Goal: Transaction & Acquisition: Purchase product/service

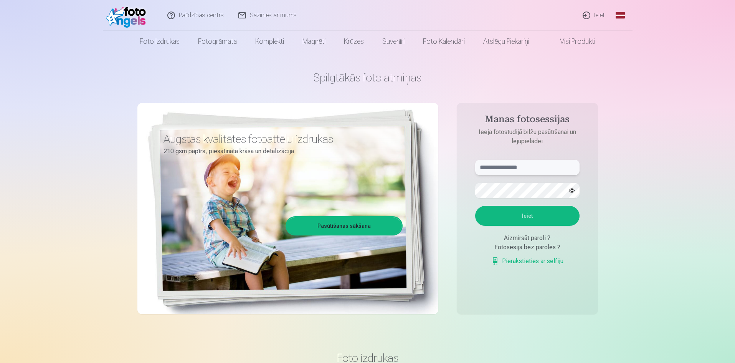
click at [536, 164] on input "text" at bounding box center [527, 167] width 104 height 15
type input "**********"
click at [570, 194] on button "button" at bounding box center [572, 190] width 15 height 15
click at [565, 189] on button "button" at bounding box center [572, 190] width 15 height 15
click at [571, 194] on button "button" at bounding box center [572, 190] width 15 height 15
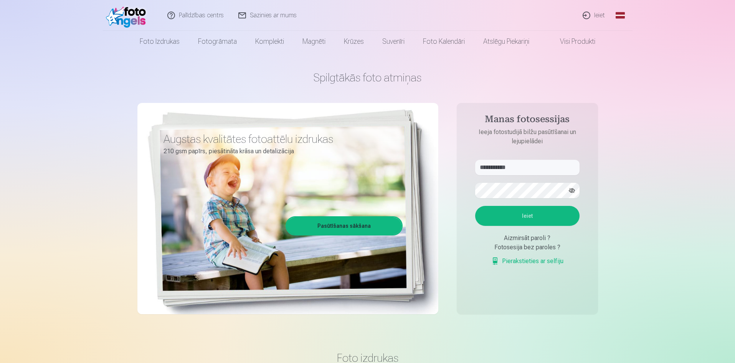
click at [522, 222] on button "Ieiet" at bounding box center [527, 216] width 104 height 20
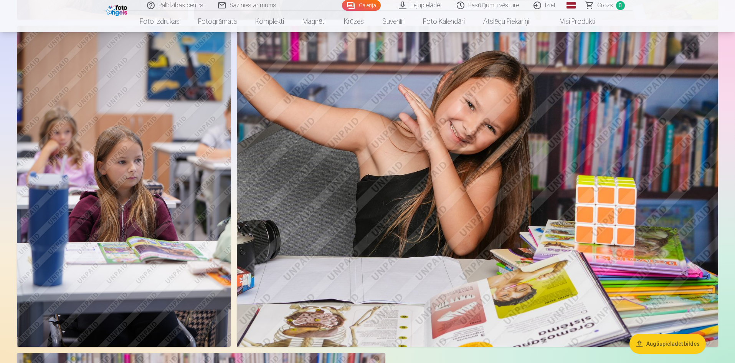
scroll to position [1498, 0]
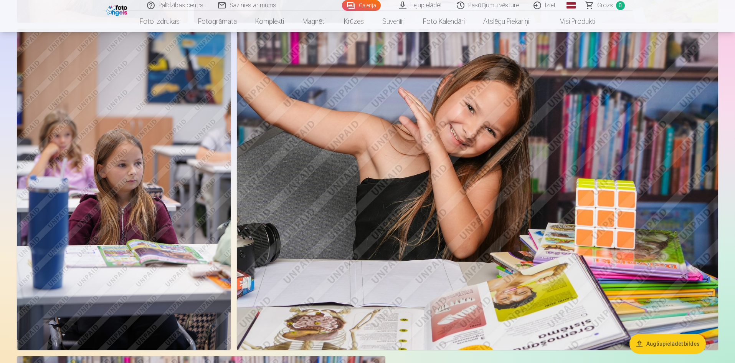
click at [178, 151] on img at bounding box center [124, 189] width 214 height 321
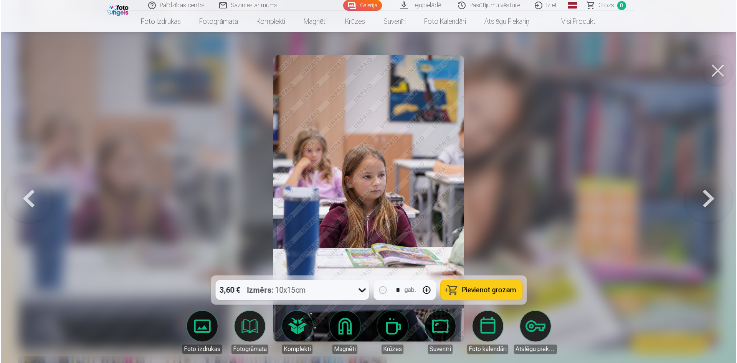
scroll to position [1501, 0]
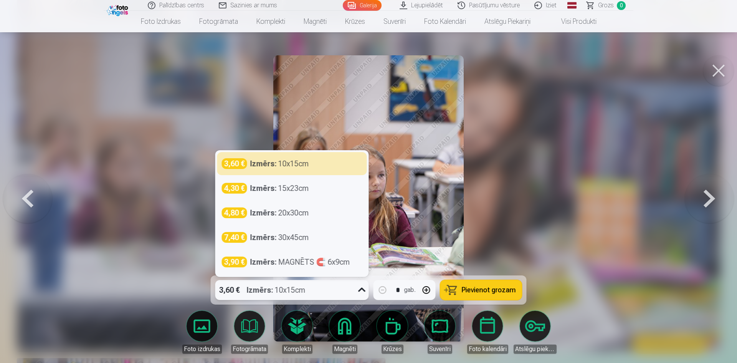
click at [359, 293] on icon at bounding box center [362, 290] width 12 height 12
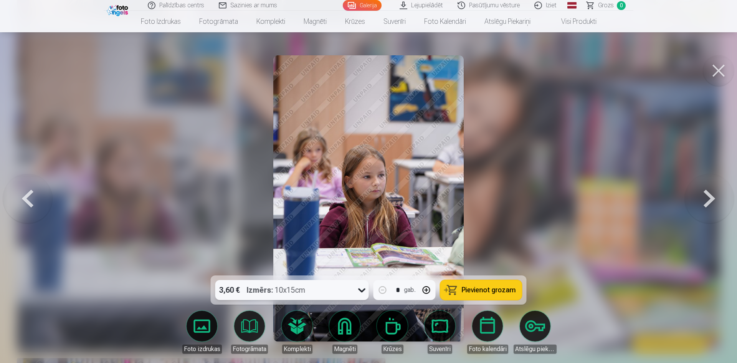
click at [359, 293] on icon at bounding box center [362, 290] width 12 height 12
click at [12, 205] on button at bounding box center [27, 198] width 49 height 139
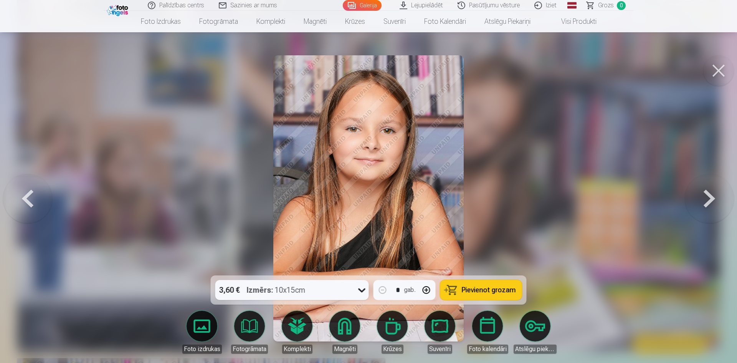
click at [12, 205] on button at bounding box center [27, 198] width 49 height 139
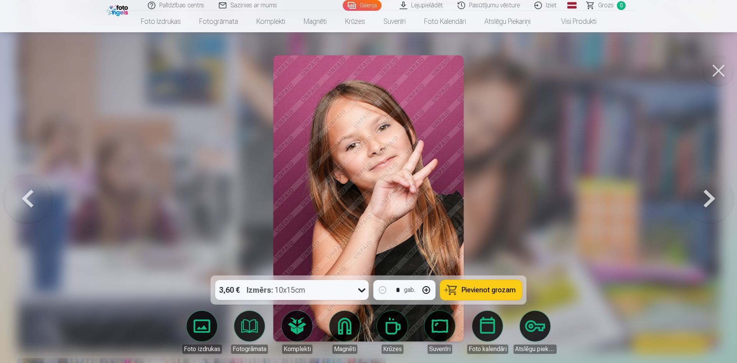
click at [12, 205] on button at bounding box center [27, 198] width 49 height 139
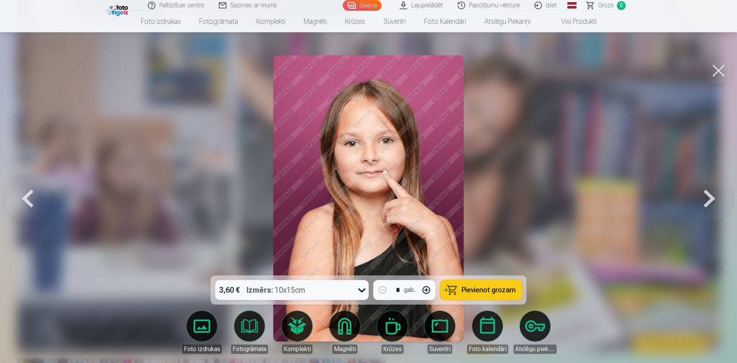
click at [12, 205] on button at bounding box center [27, 198] width 49 height 139
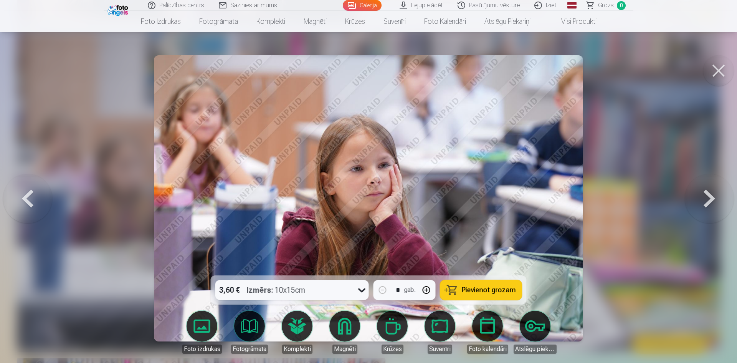
click at [12, 205] on button at bounding box center [27, 198] width 49 height 139
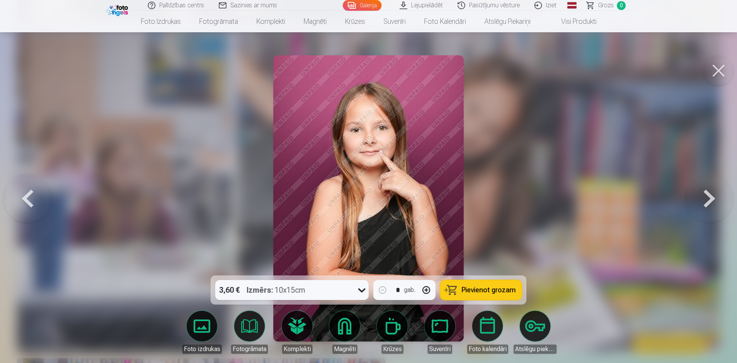
click at [12, 205] on button at bounding box center [27, 198] width 49 height 139
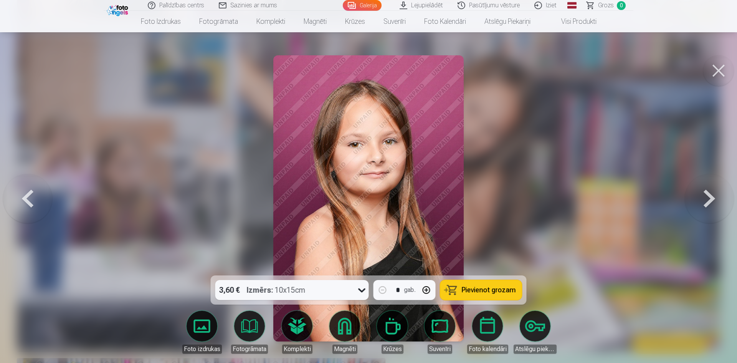
click at [12, 205] on button at bounding box center [27, 198] width 49 height 139
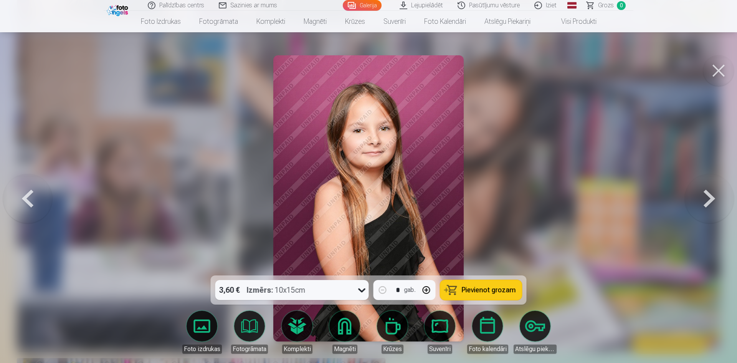
click at [12, 205] on button at bounding box center [27, 198] width 49 height 139
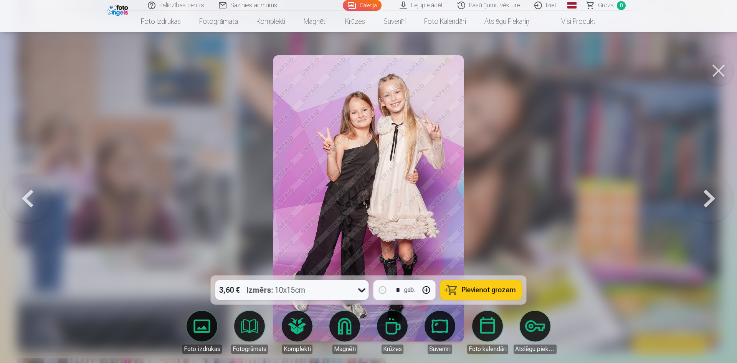
click at [12, 205] on button at bounding box center [27, 198] width 49 height 139
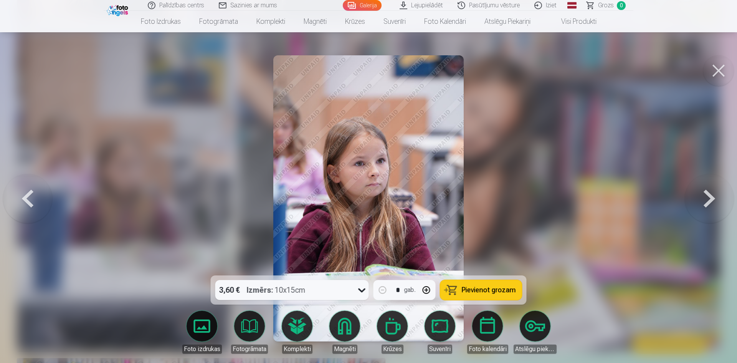
click at [727, 80] on button at bounding box center [718, 70] width 31 height 31
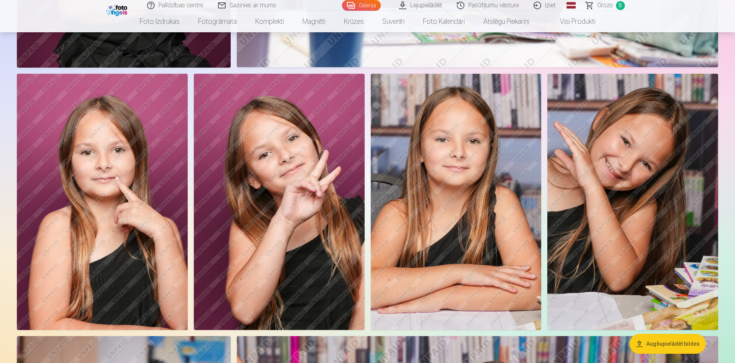
click at [606, 184] on img at bounding box center [633, 202] width 171 height 256
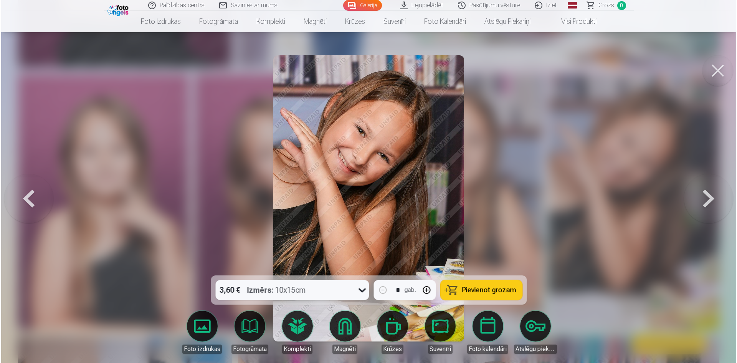
scroll to position [1193, 0]
click at [32, 193] on button at bounding box center [27, 198] width 49 height 139
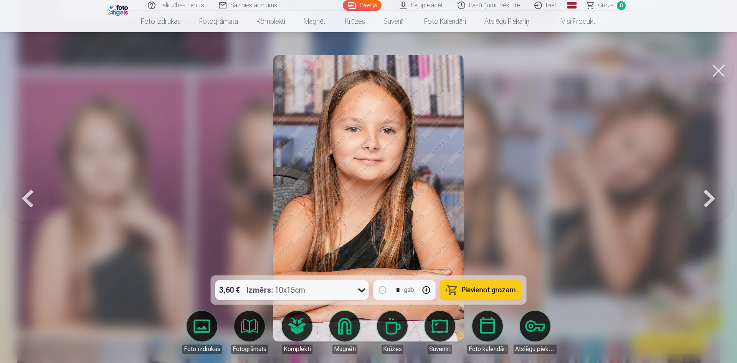
click at [717, 70] on button at bounding box center [718, 70] width 31 height 31
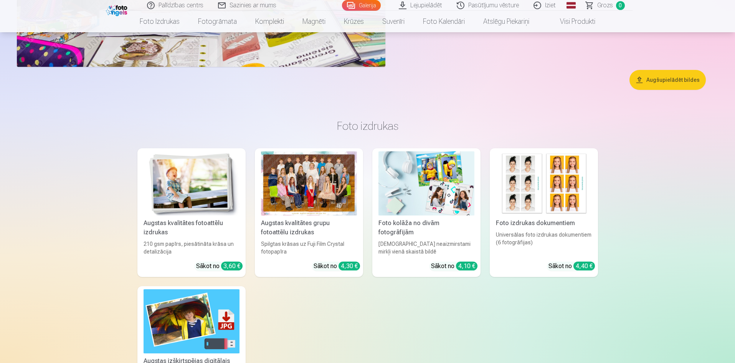
scroll to position [2035, 0]
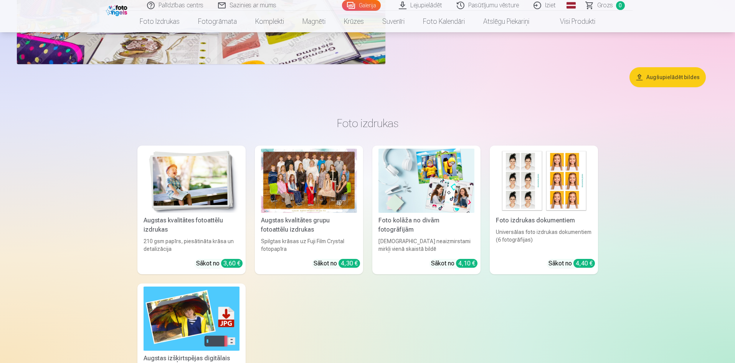
click at [304, 216] on div "Augstas kvalitātes grupu fotoattēlu izdrukas" at bounding box center [309, 225] width 102 height 18
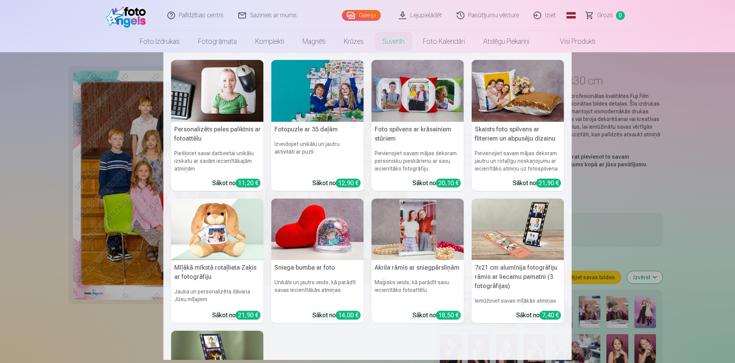
click at [700, 90] on nav "Personalizēts peles paliktnis ar fotoattēlu Piešķiriet savai darbvietai unikālu…" at bounding box center [367, 206] width 735 height 308
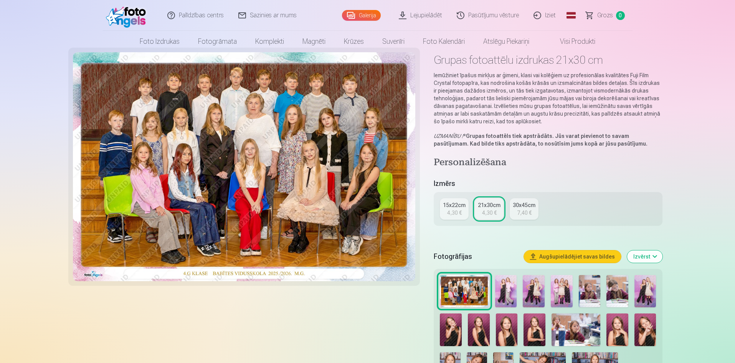
scroll to position [38, 0]
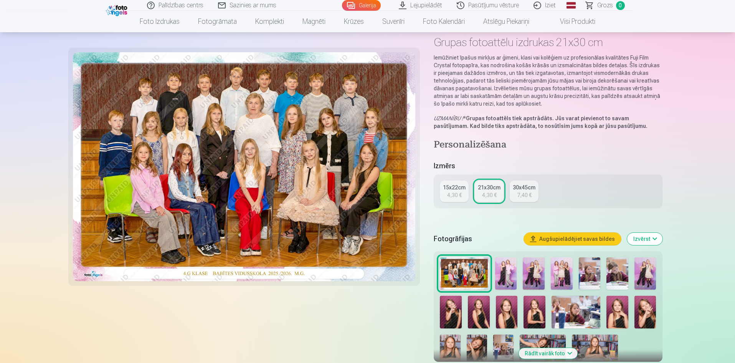
click at [460, 193] on div "4,30 €" at bounding box center [454, 195] width 15 height 8
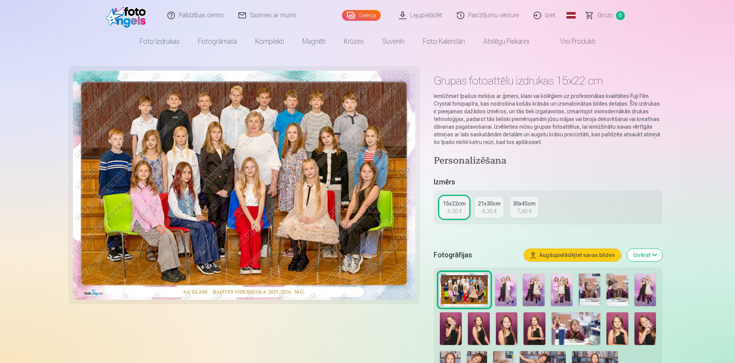
click at [495, 204] on div "21x30cm" at bounding box center [489, 204] width 23 height 8
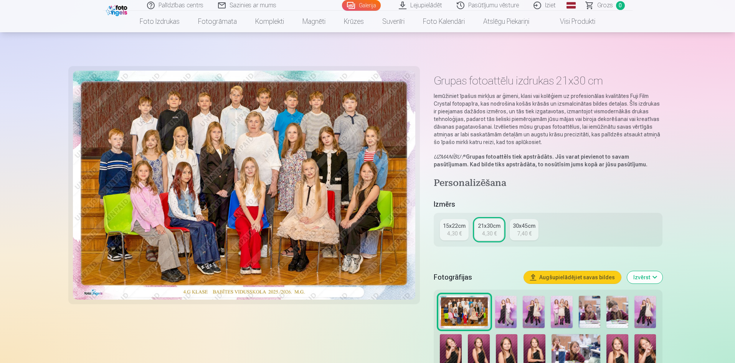
scroll to position [115, 0]
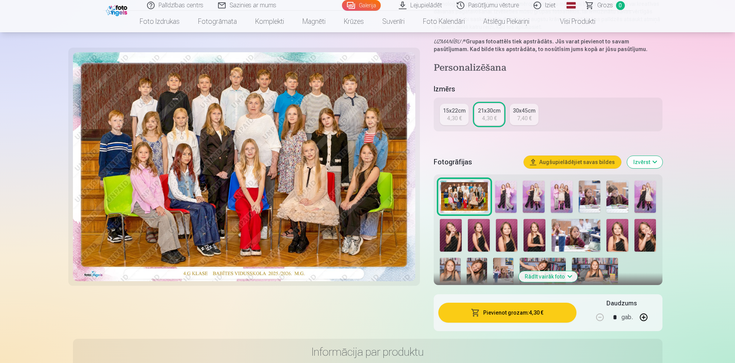
click at [505, 203] on img at bounding box center [506, 196] width 22 height 33
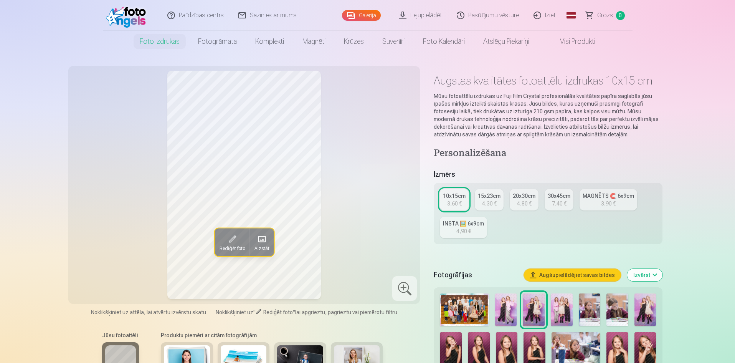
click at [466, 301] on img at bounding box center [464, 309] width 49 height 33
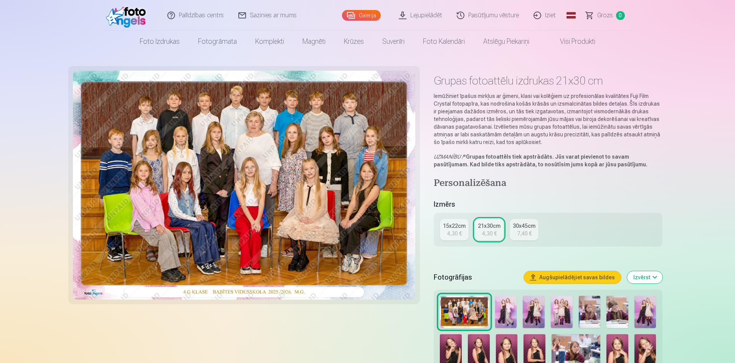
click at [511, 311] on img at bounding box center [506, 312] width 22 height 33
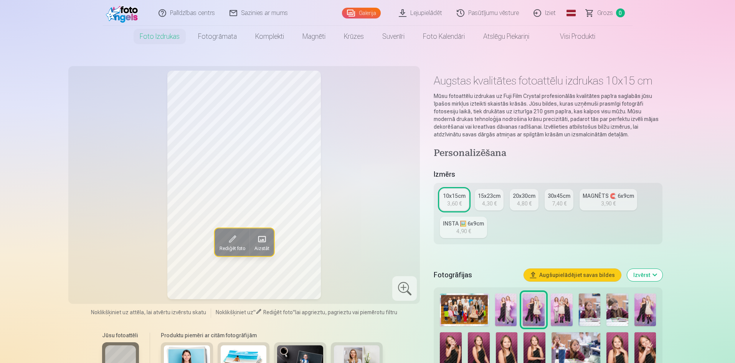
scroll to position [38, 0]
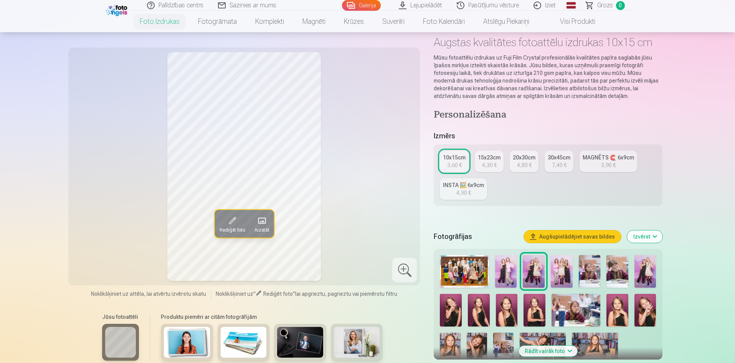
click at [506, 273] on img at bounding box center [506, 271] width 22 height 33
click at [559, 267] on img at bounding box center [562, 271] width 22 height 33
click at [647, 276] on img at bounding box center [646, 271] width 22 height 33
click at [572, 284] on img at bounding box center [562, 271] width 22 height 33
click at [643, 277] on img at bounding box center [646, 271] width 22 height 33
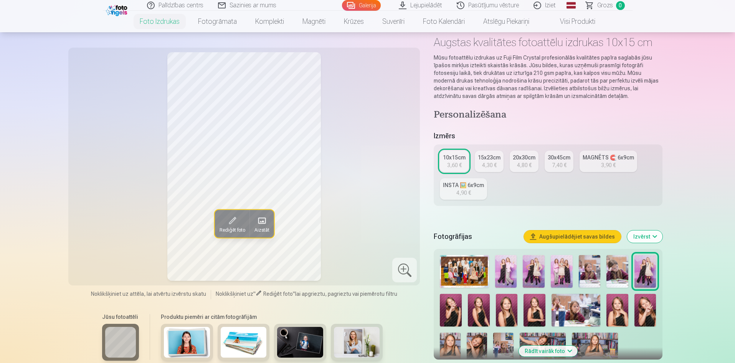
click at [570, 278] on img at bounding box center [562, 271] width 22 height 33
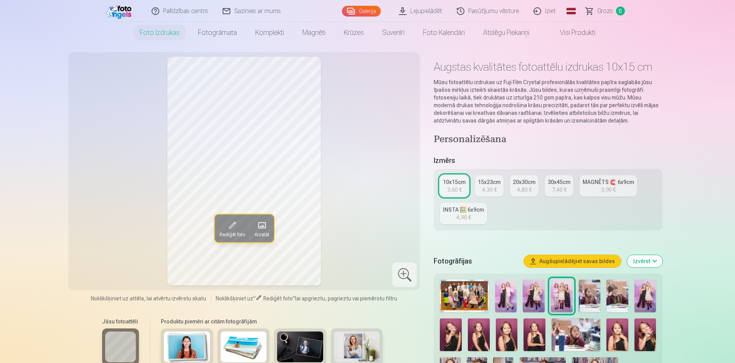
scroll to position [0, 0]
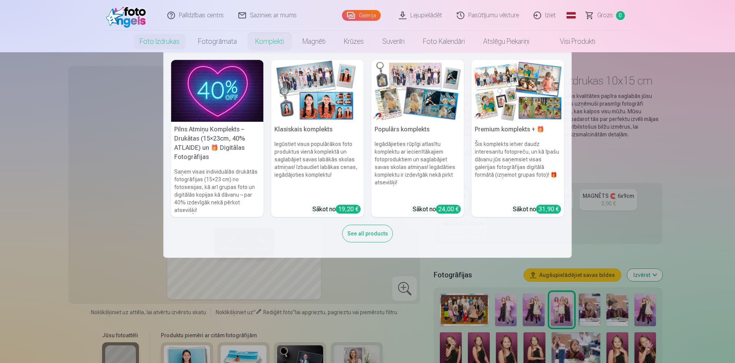
click at [380, 233] on div "See all products" at bounding box center [368, 234] width 51 height 18
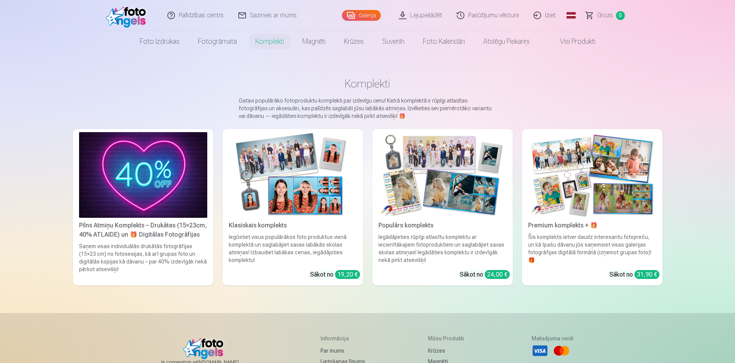
click at [303, 192] on img at bounding box center [293, 175] width 128 height 86
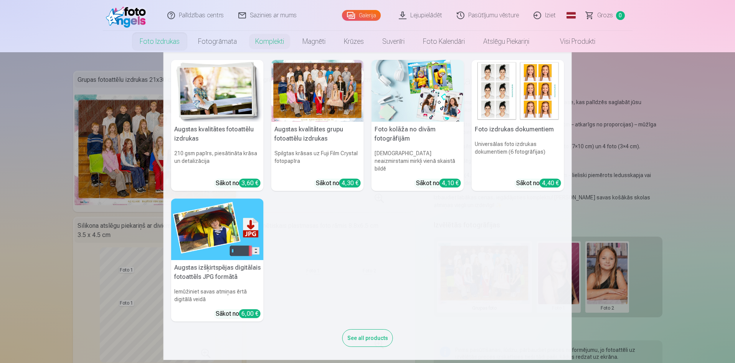
click at [303, 98] on div at bounding box center [317, 91] width 93 height 62
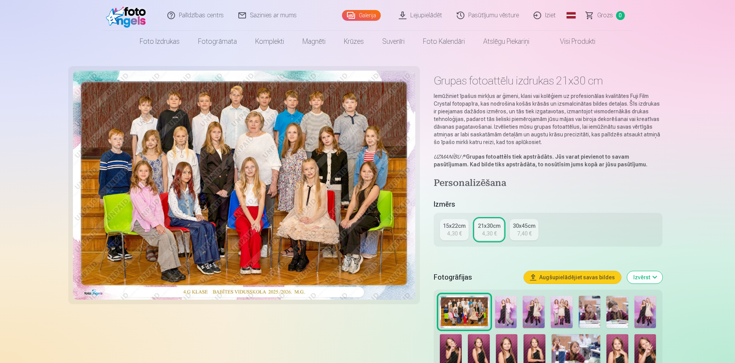
click at [463, 233] on link "15x22cm 4,30 €" at bounding box center [454, 230] width 29 height 22
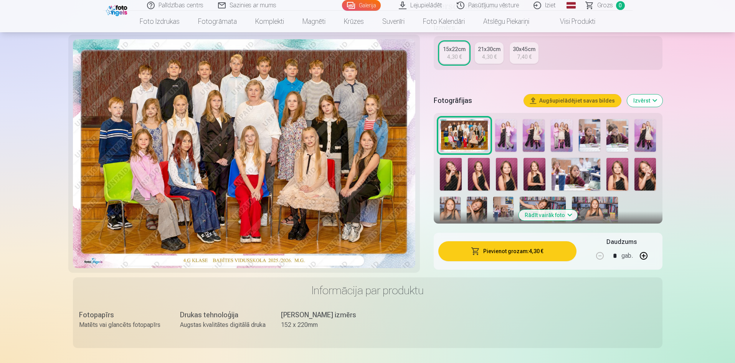
scroll to position [192, 0]
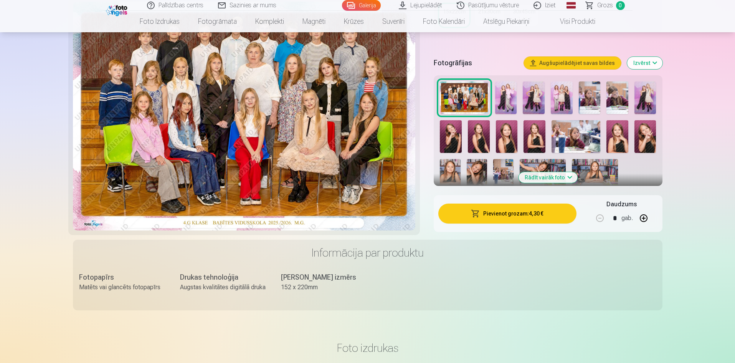
click at [551, 214] on button "Pievienot grozam : 4,30 €" at bounding box center [508, 214] width 138 height 20
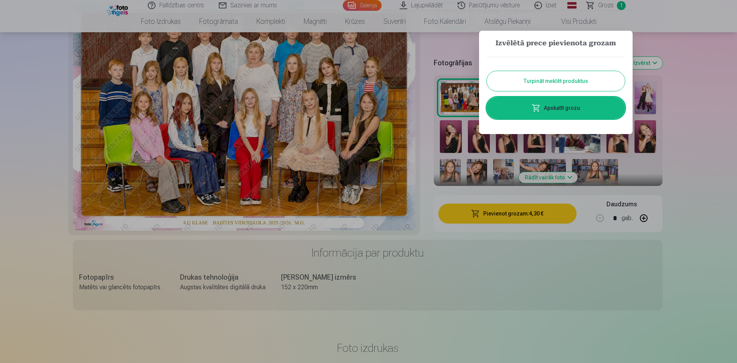
click at [577, 83] on button "Turpināt meklēt produktus" at bounding box center [556, 81] width 138 height 20
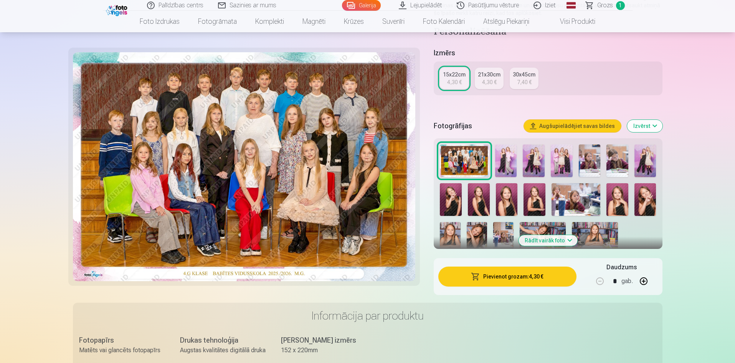
scroll to position [115, 0]
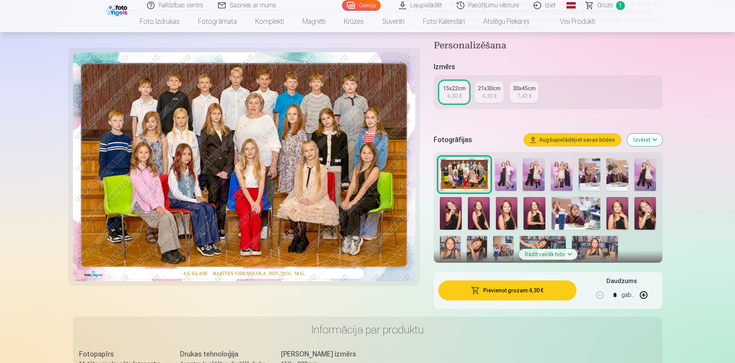
click at [641, 175] on img at bounding box center [646, 174] width 22 height 33
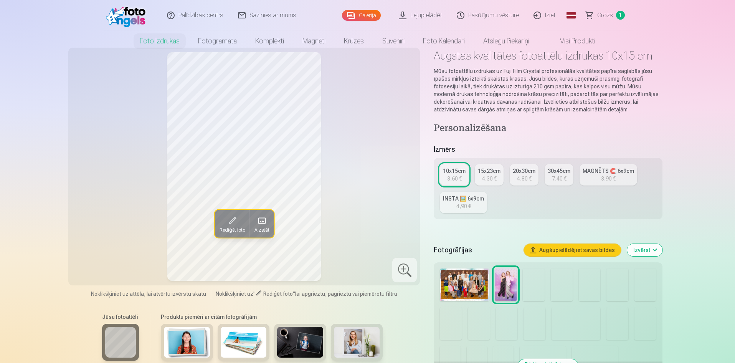
scroll to position [38, 0]
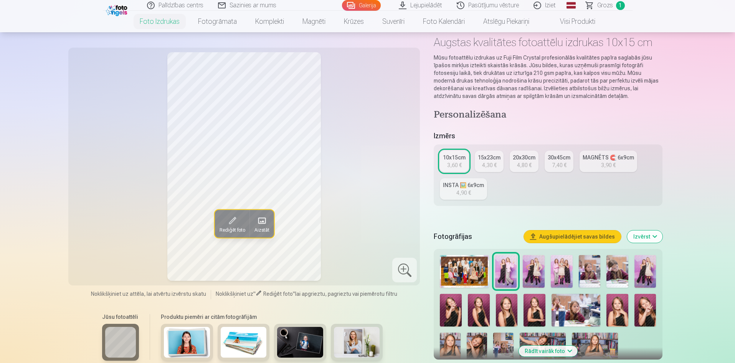
click at [643, 276] on img at bounding box center [646, 271] width 22 height 33
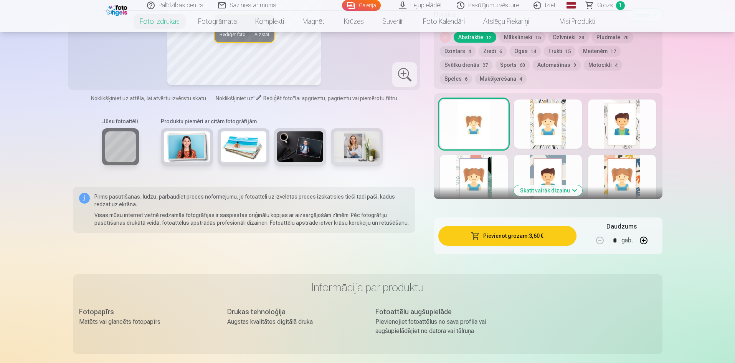
scroll to position [422, 0]
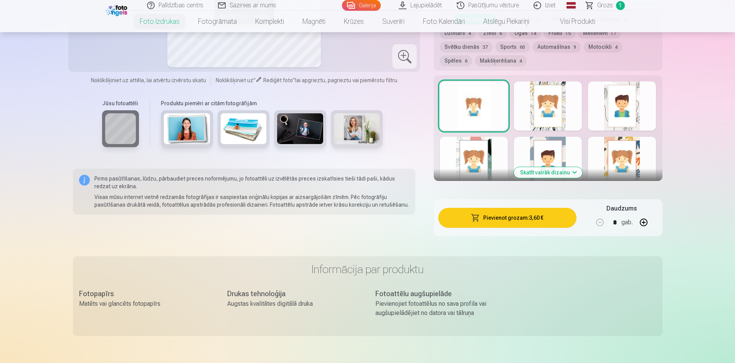
click at [553, 172] on button "Skatīt vairāk dizainu" at bounding box center [548, 172] width 68 height 11
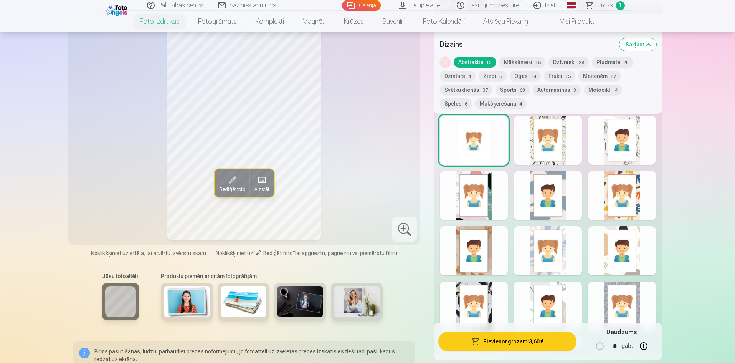
scroll to position [346, 0]
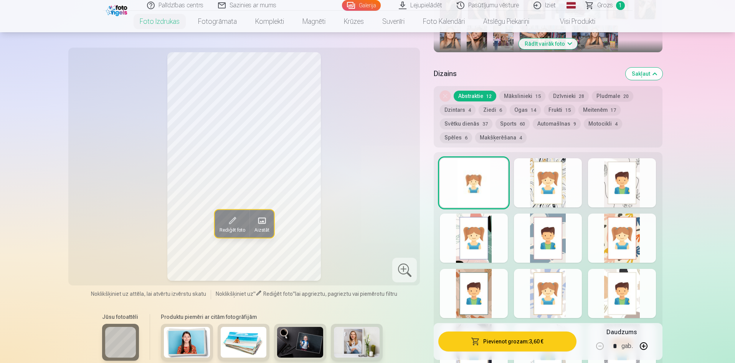
click at [560, 190] on div at bounding box center [548, 182] width 68 height 49
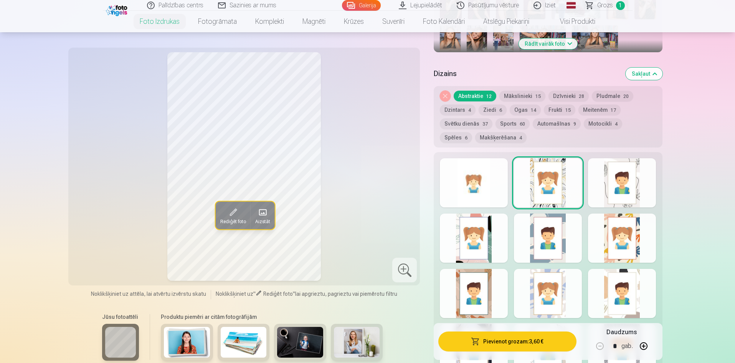
click at [622, 186] on div at bounding box center [622, 182] width 68 height 49
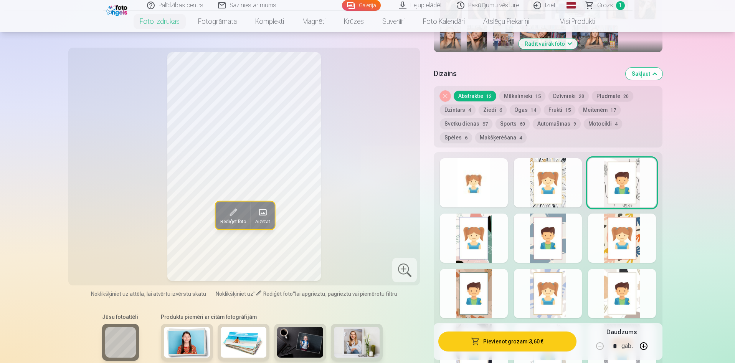
click at [620, 227] on div at bounding box center [622, 237] width 68 height 49
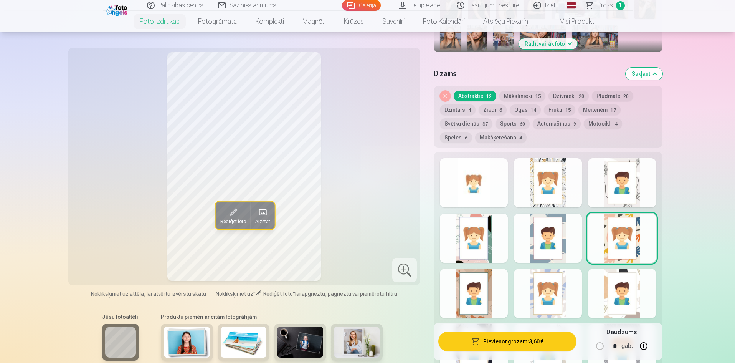
click at [603, 185] on div at bounding box center [622, 182] width 68 height 49
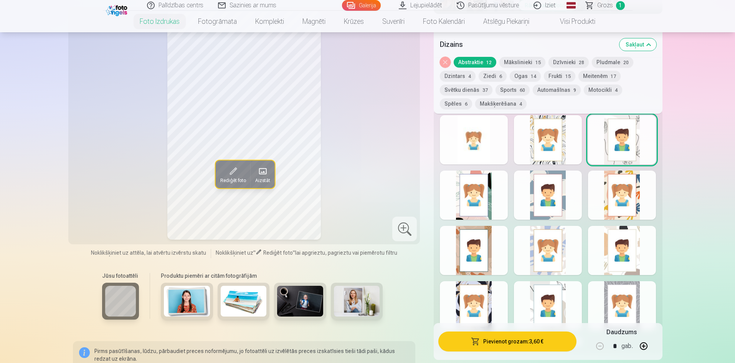
scroll to position [422, 0]
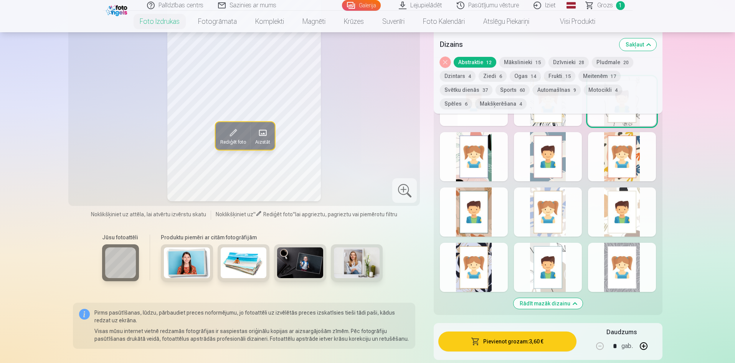
click at [554, 210] on div at bounding box center [548, 211] width 68 height 49
click at [546, 260] on div at bounding box center [548, 267] width 68 height 49
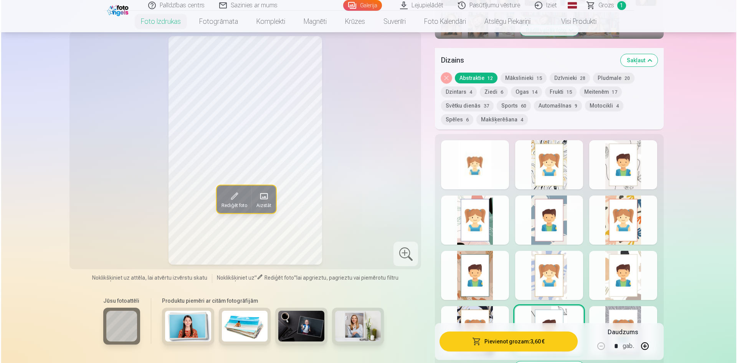
scroll to position [346, 0]
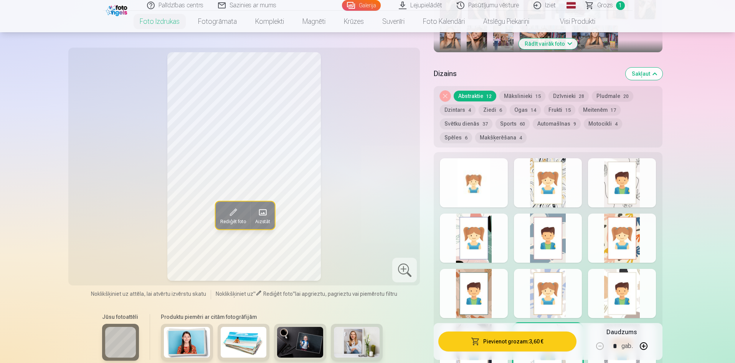
click at [620, 198] on div at bounding box center [622, 182] width 68 height 49
click at [626, 289] on div at bounding box center [622, 293] width 68 height 49
click at [604, 178] on div at bounding box center [622, 182] width 68 height 49
click at [459, 192] on div at bounding box center [474, 182] width 68 height 49
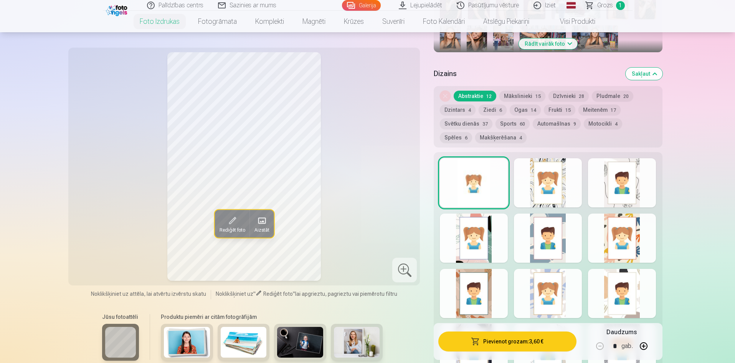
click at [630, 182] on div at bounding box center [622, 182] width 68 height 49
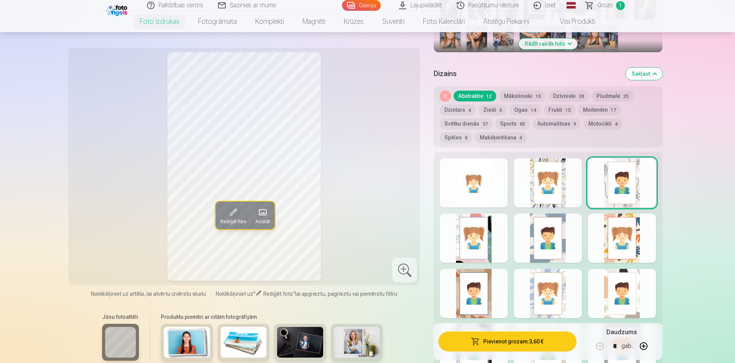
click at [526, 341] on button "Pievienot grozam : 3,60 €" at bounding box center [508, 341] width 138 height 20
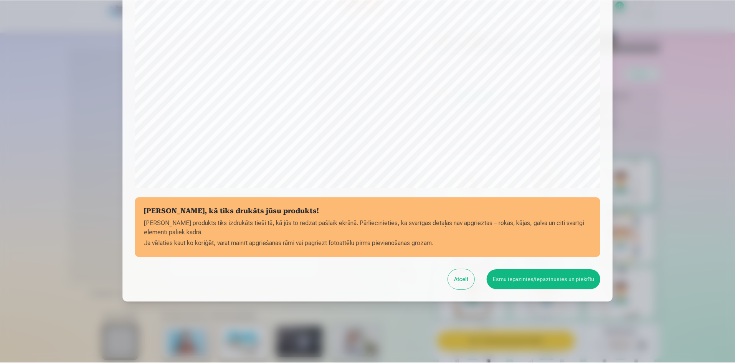
scroll to position [190, 0]
click at [554, 276] on button "Esmu iepazinies/iepazinusies un piekrītu" at bounding box center [545, 279] width 114 height 20
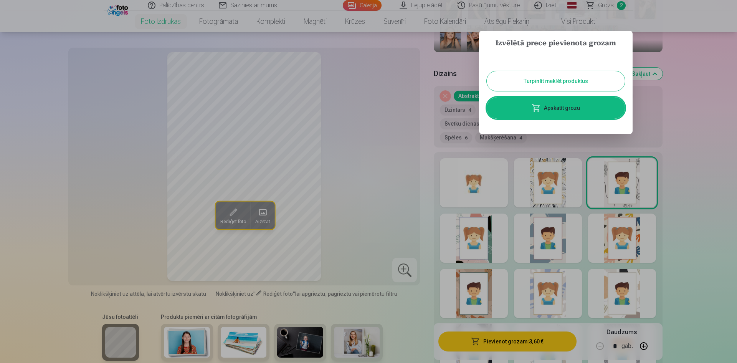
click at [583, 79] on button "Turpināt meklēt produktus" at bounding box center [556, 81] width 138 height 20
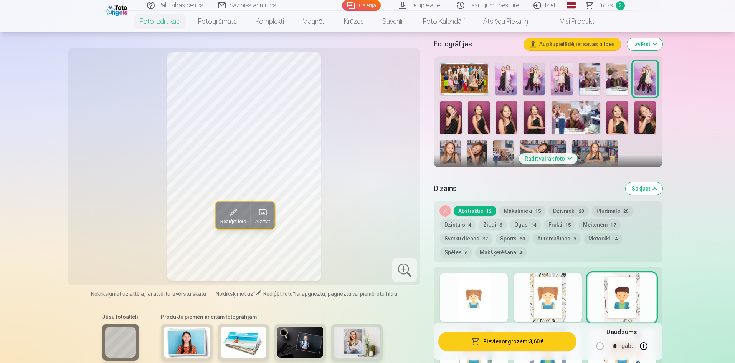
scroll to position [230, 0]
click at [571, 79] on img at bounding box center [562, 79] width 22 height 33
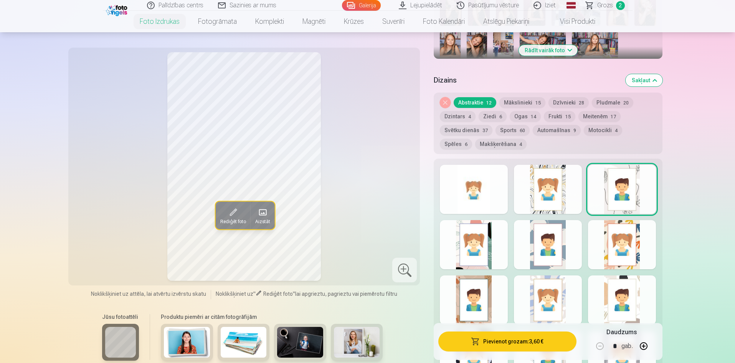
scroll to position [346, 0]
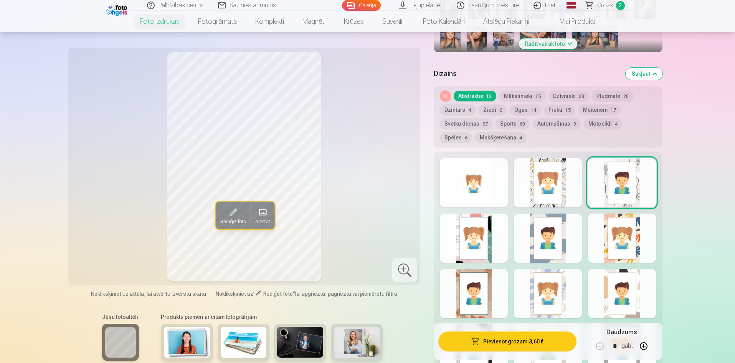
click at [630, 278] on div at bounding box center [622, 293] width 68 height 49
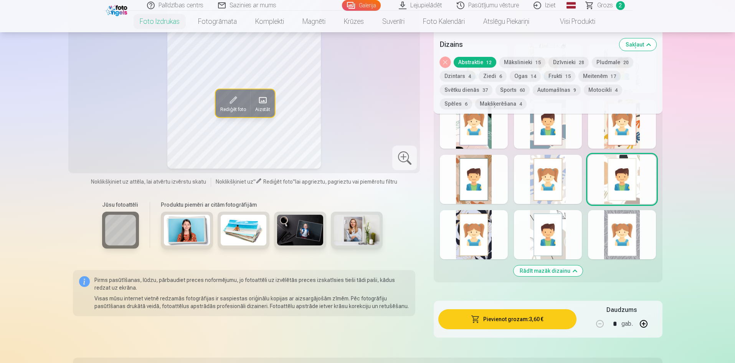
scroll to position [461, 0]
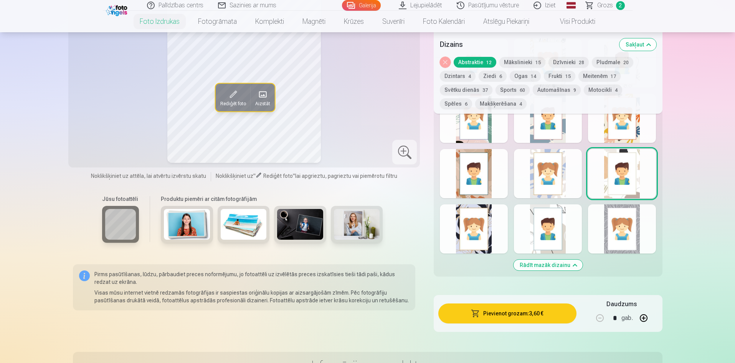
click at [571, 227] on div at bounding box center [548, 228] width 68 height 49
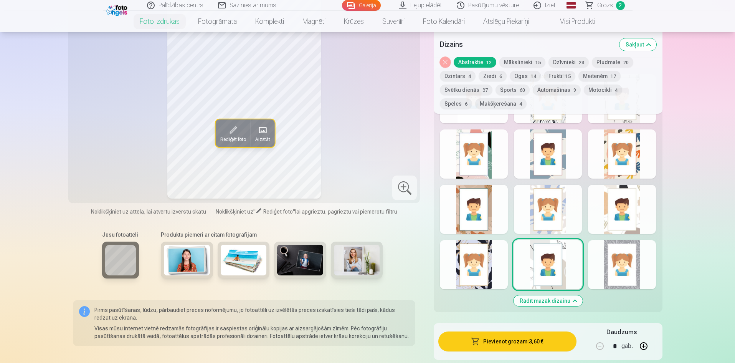
scroll to position [384, 0]
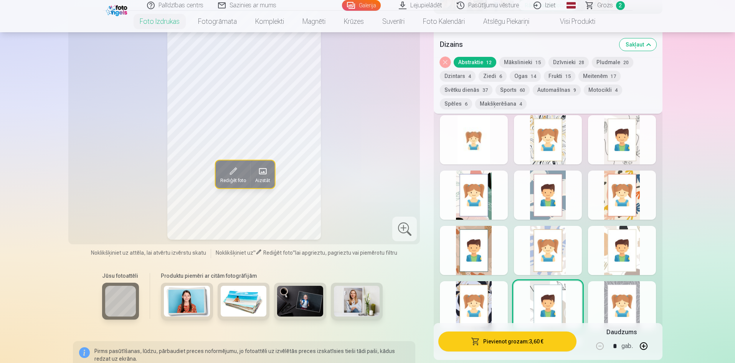
click at [618, 263] on div at bounding box center [622, 250] width 68 height 49
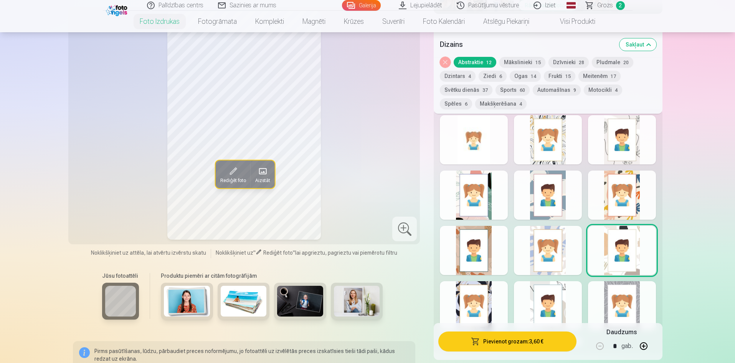
click at [561, 291] on div at bounding box center [548, 305] width 68 height 49
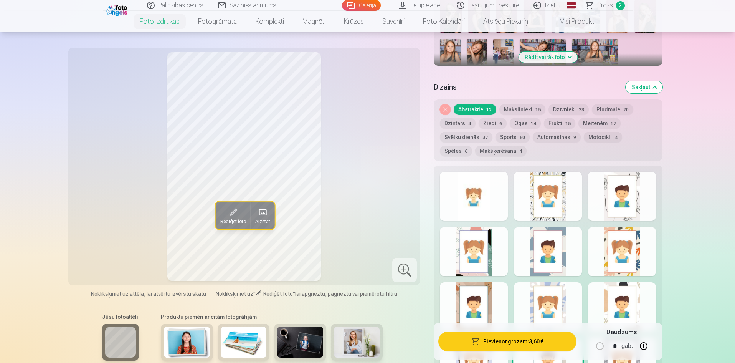
scroll to position [346, 0]
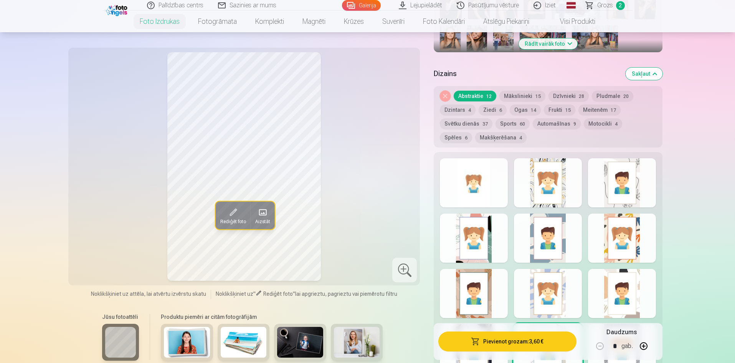
click at [625, 302] on div at bounding box center [622, 293] width 68 height 49
click at [559, 340] on button "Pievienot grozam : 3,60 €" at bounding box center [508, 341] width 138 height 20
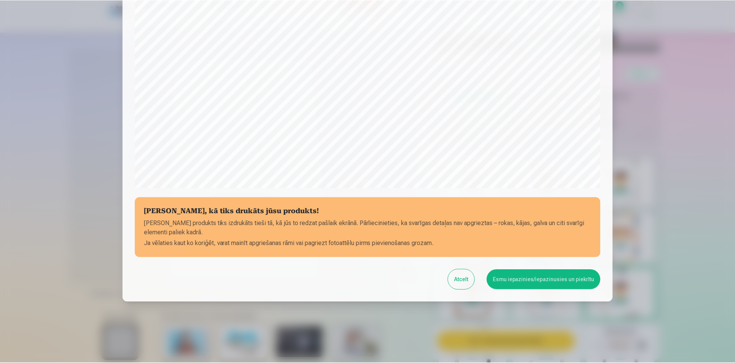
scroll to position [190, 0]
click at [556, 285] on button "Esmu iepazinies/iepazinusies un piekrītu" at bounding box center [545, 279] width 114 height 20
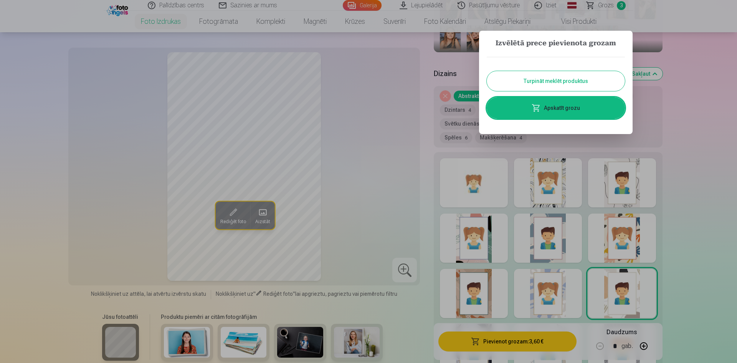
click at [583, 107] on link "Apskatīt grozu" at bounding box center [556, 108] width 138 height 22
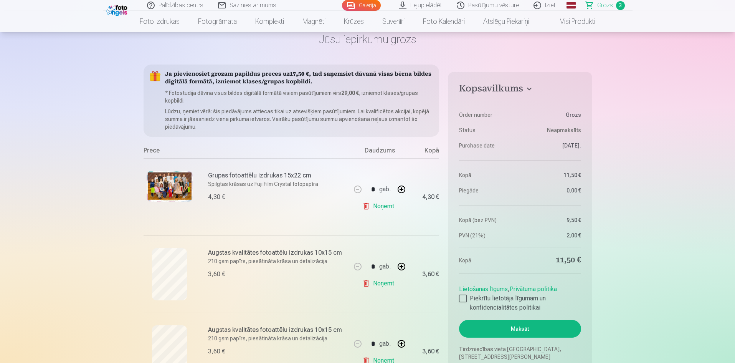
scroll to position [77, 0]
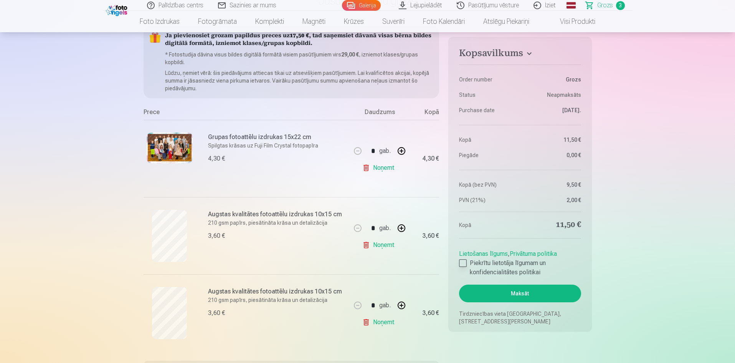
click at [464, 262] on div at bounding box center [463, 263] width 8 height 8
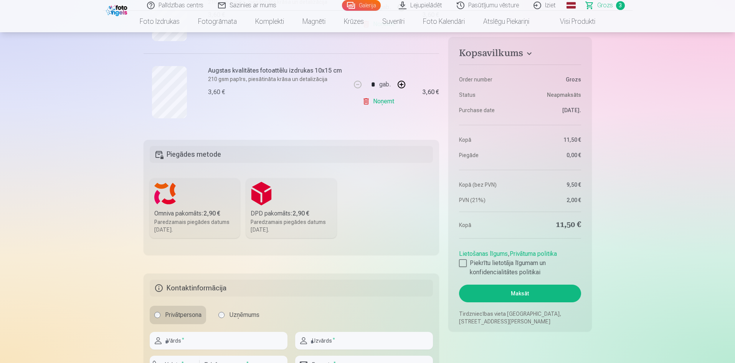
scroll to position [346, 0]
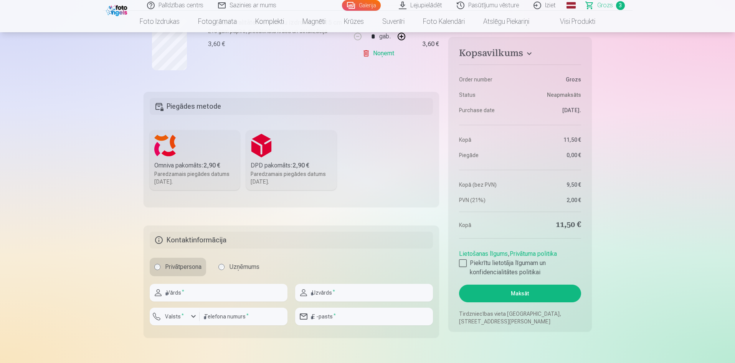
click at [183, 161] on div "Omniva pakomāts : 2,90 €" at bounding box center [194, 165] width 81 height 9
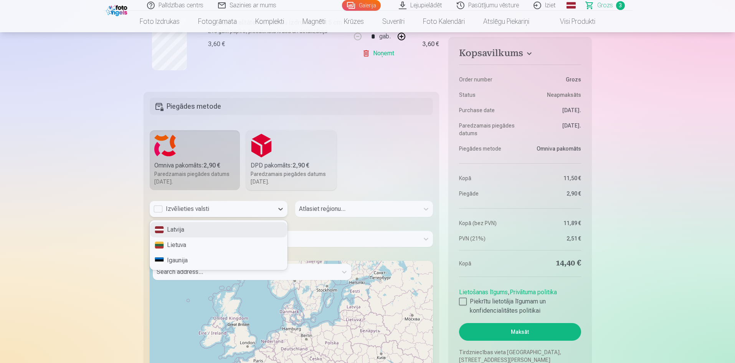
click at [168, 209] on div "Izvēlieties valsti" at bounding box center [212, 208] width 116 height 9
click at [186, 233] on div "Latvija" at bounding box center [218, 229] width 137 height 15
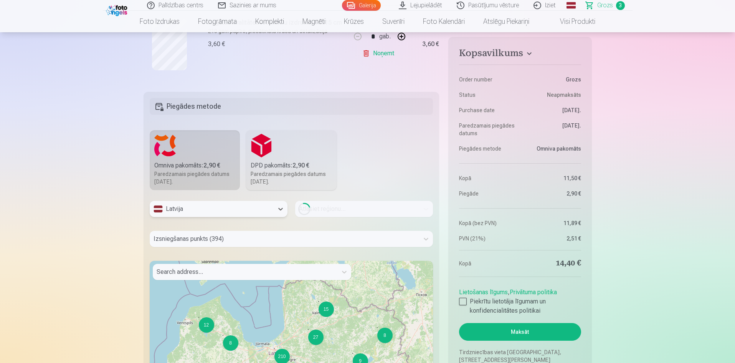
click at [224, 270] on div at bounding box center [245, 271] width 177 height 11
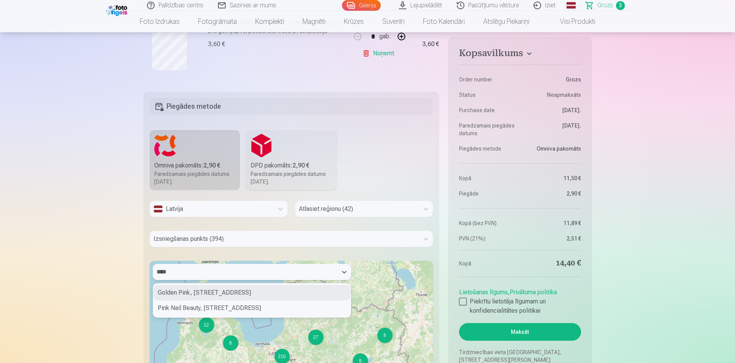
type input "*****"
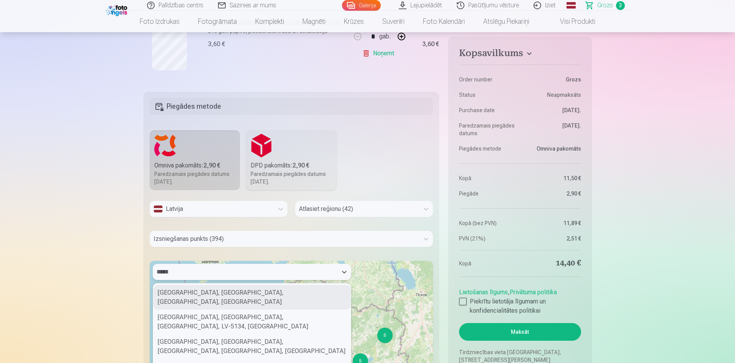
click at [259, 295] on div "Piņķi, Babītes pagasts, Mārupes novads, Latvia" at bounding box center [252, 297] width 198 height 25
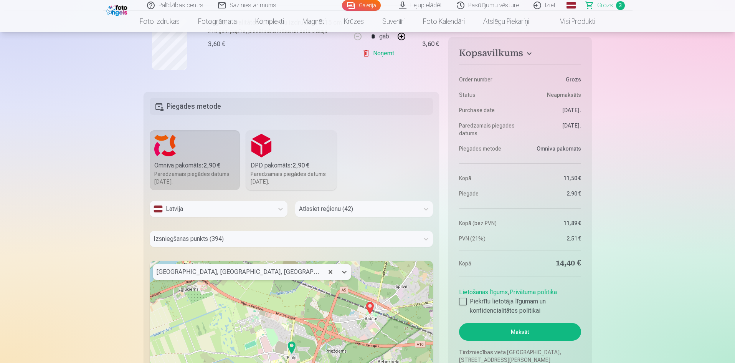
scroll to position [422, 0]
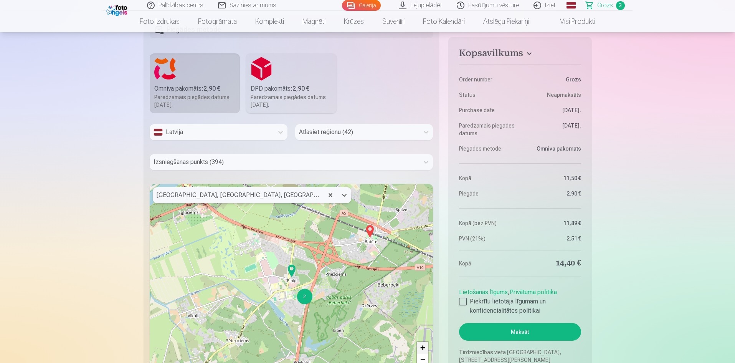
click at [422, 349] on span "+" at bounding box center [422, 348] width 5 height 10
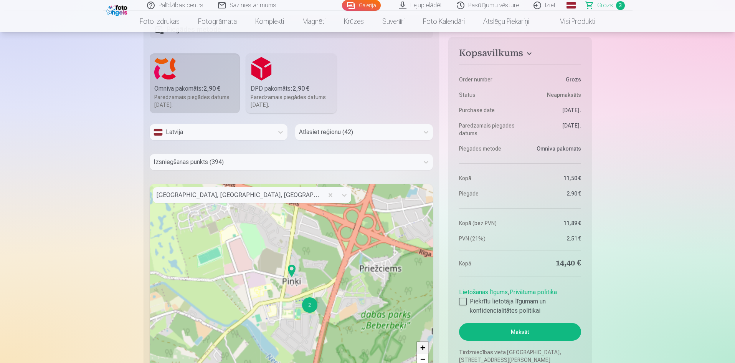
scroll to position [435, 0]
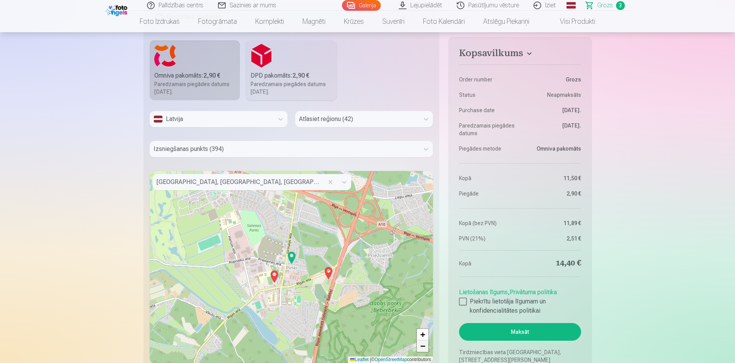
click at [422, 349] on span "−" at bounding box center [422, 346] width 5 height 10
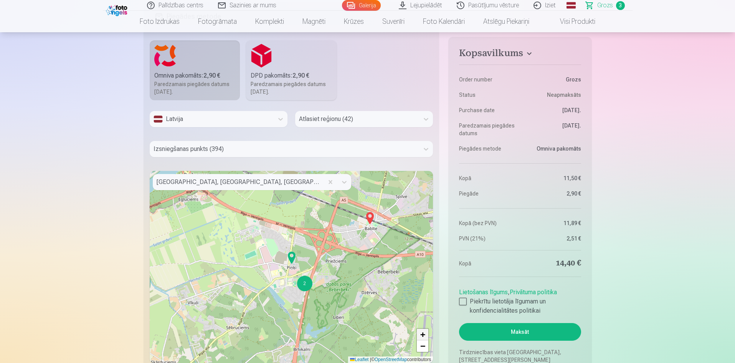
click at [422, 334] on span "+" at bounding box center [422, 334] width 5 height 10
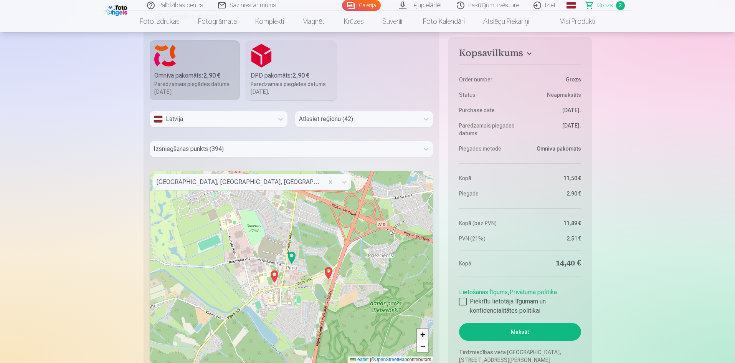
click at [422, 334] on span "+" at bounding box center [422, 334] width 5 height 10
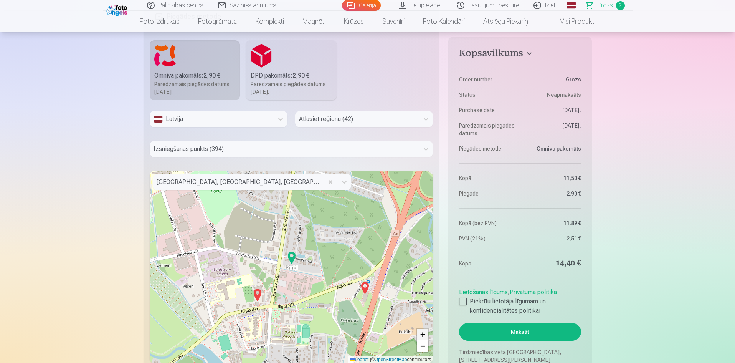
click at [422, 334] on span "+" at bounding box center [422, 334] width 5 height 10
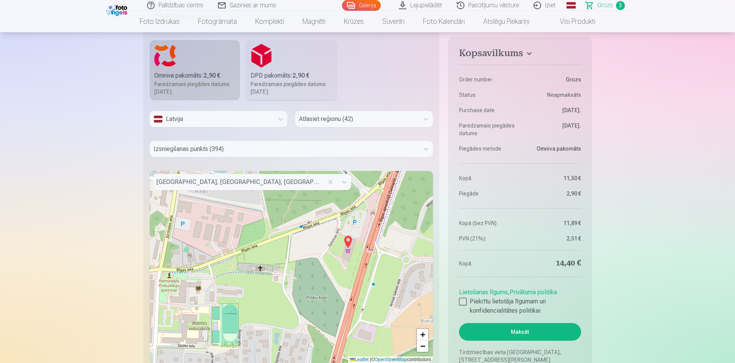
drag, startPoint x: 286, startPoint y: 326, endPoint x: 195, endPoint y: 250, distance: 118.0
click at [195, 250] on div "+ − Leaflet | © OpenStreetMap contributors" at bounding box center [292, 267] width 284 height 192
click at [349, 241] on img at bounding box center [348, 242] width 12 height 18
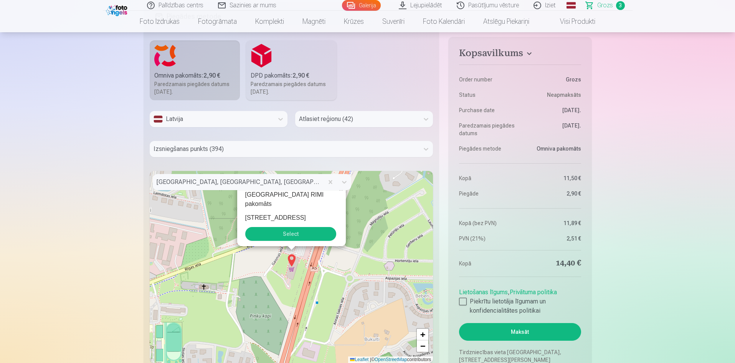
click at [314, 234] on button "Select" at bounding box center [290, 234] width 91 height 14
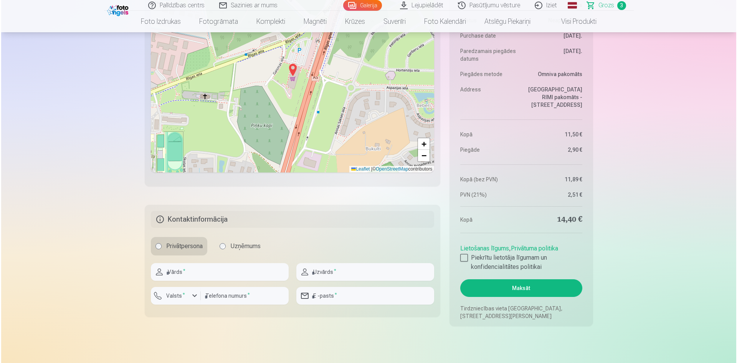
scroll to position [627, 0]
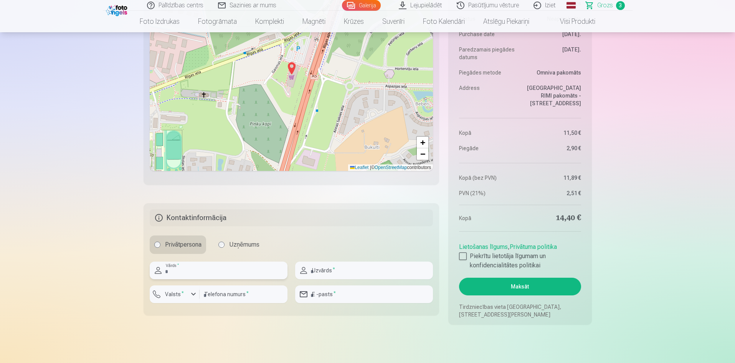
click at [189, 271] on input "text" at bounding box center [219, 270] width 138 height 18
type input "*"
type input "********"
type input "*"
type input "*********"
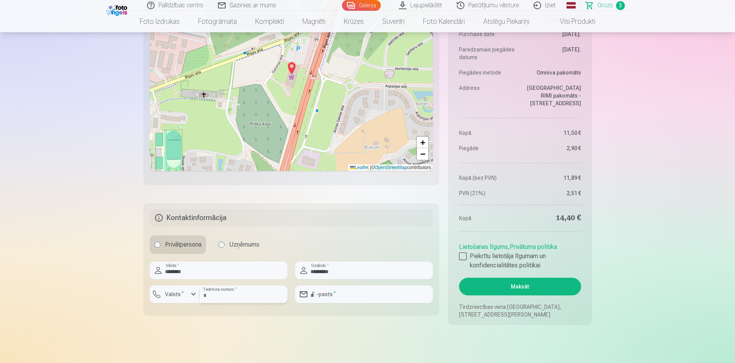
click at [218, 293] on input "number" at bounding box center [244, 294] width 88 height 18
click at [194, 296] on div "button" at bounding box center [193, 294] width 9 height 9
click at [204, 311] on li "+371 Latvija" at bounding box center [183, 311] width 55 height 15
click at [222, 299] on input "number" at bounding box center [244, 294] width 88 height 18
type input "********"
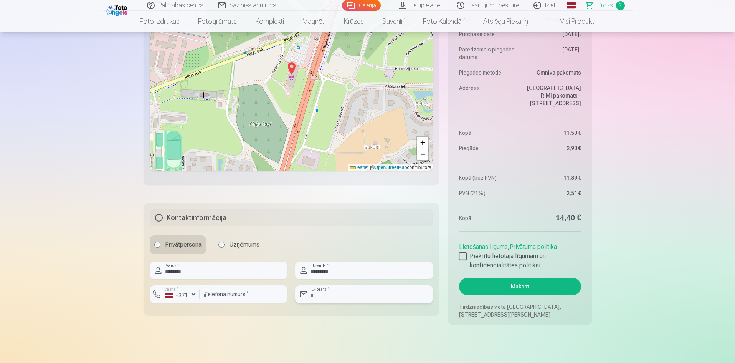
click at [326, 297] on input "email" at bounding box center [364, 294] width 138 height 18
type input "**********"
click at [531, 286] on button "Maksāt" at bounding box center [520, 287] width 122 height 18
